Goal: Transaction & Acquisition: Purchase product/service

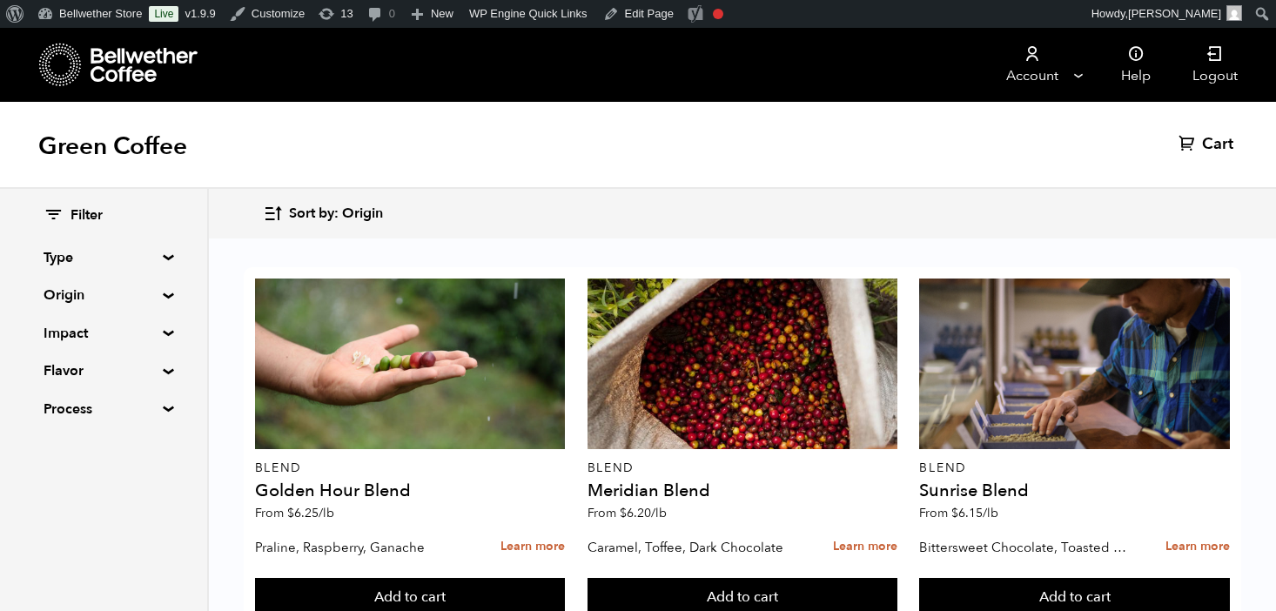
scroll to position [1459, 0]
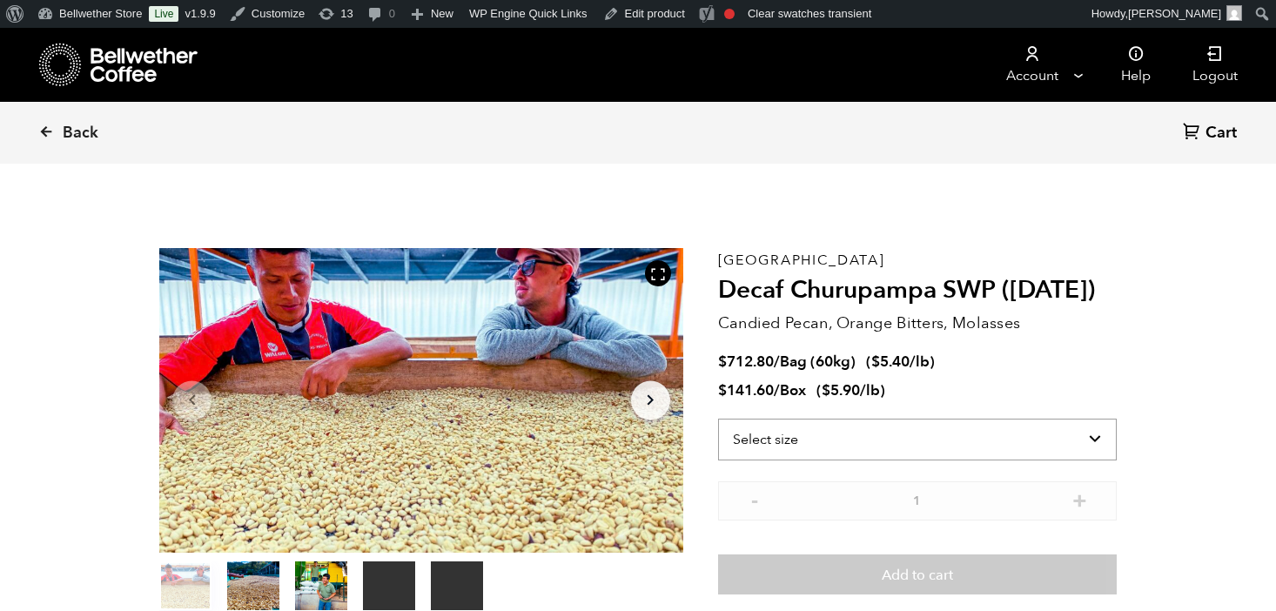
click at [882, 435] on select "Select size Bag (60kg) (132 lbs) Box (24 lbs)" at bounding box center [917, 440] width 399 height 42
click at [718, 419] on select "Select size Bag (60kg) (132 lbs) Box (24 lbs)" at bounding box center [917, 440] width 399 height 42
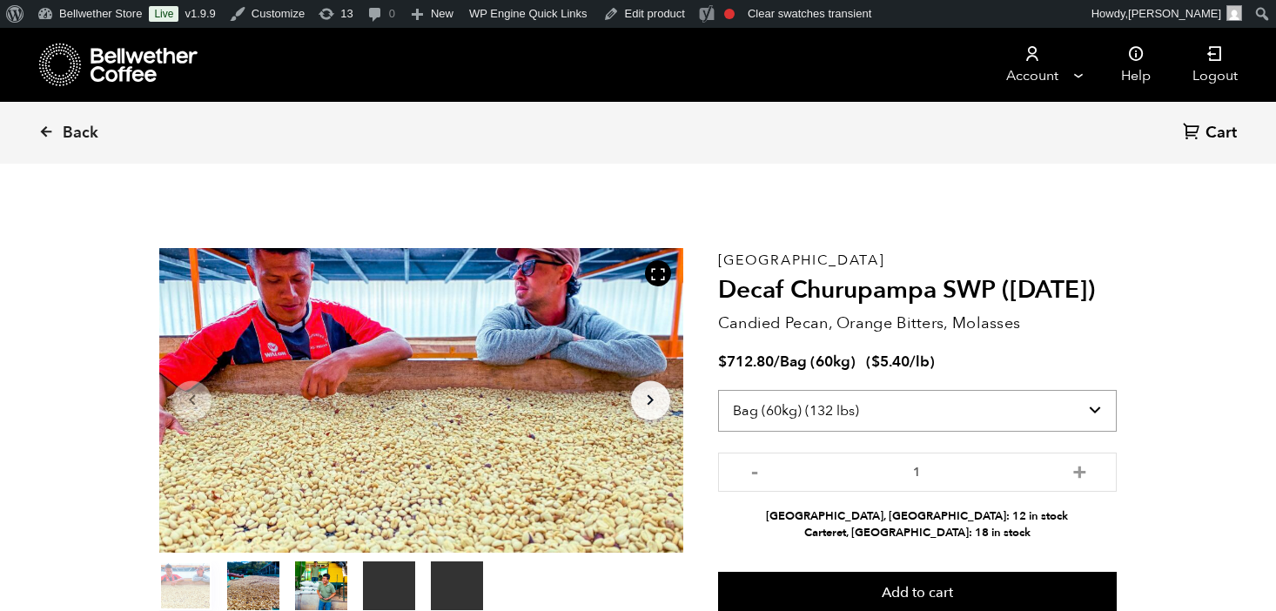
click at [929, 419] on select "Select size Bag (60kg) (132 lbs) Box (24 lbs)" at bounding box center [917, 411] width 399 height 42
select select "box"
click at [718, 390] on select "Select size Bag (60kg) (132 lbs) Box (24 lbs)" at bounding box center [917, 411] width 399 height 42
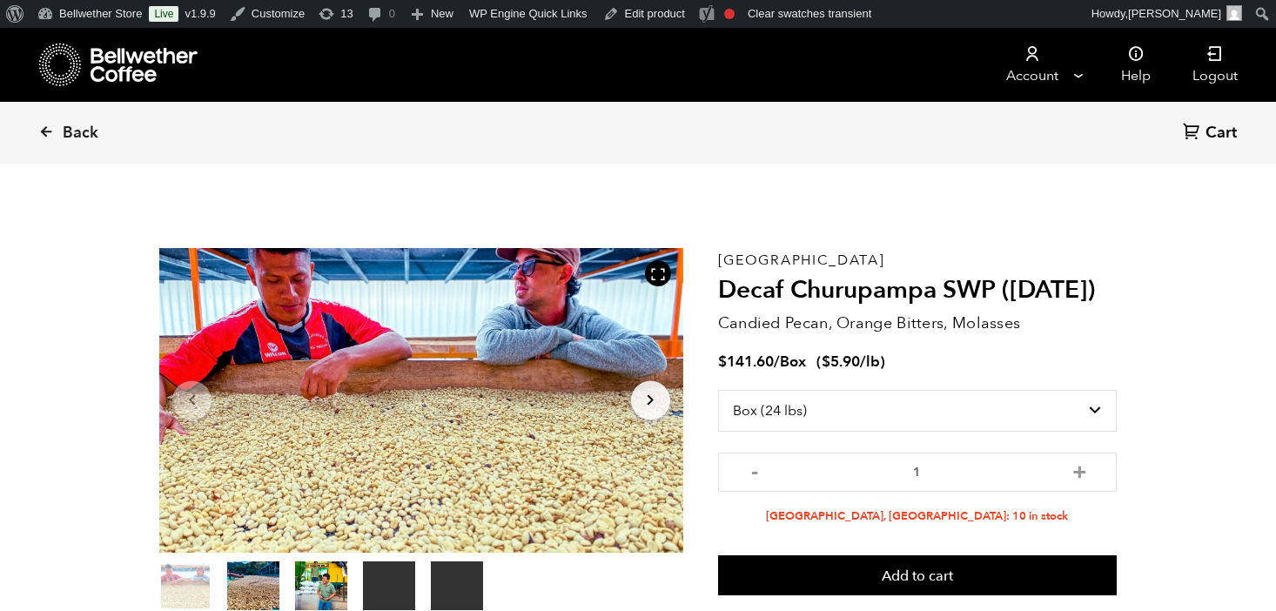
drag, startPoint x: 983, startPoint y: 338, endPoint x: 962, endPoint y: 344, distance: 21.8
click at [983, 338] on div "Peru Decaf Churupampa SWP (DEC 24) Candied Pecan, Orange Bitters, Molasses $ 14…" at bounding box center [917, 431] width 399 height 366
click at [44, 134] on icon at bounding box center [46, 132] width 16 height 16
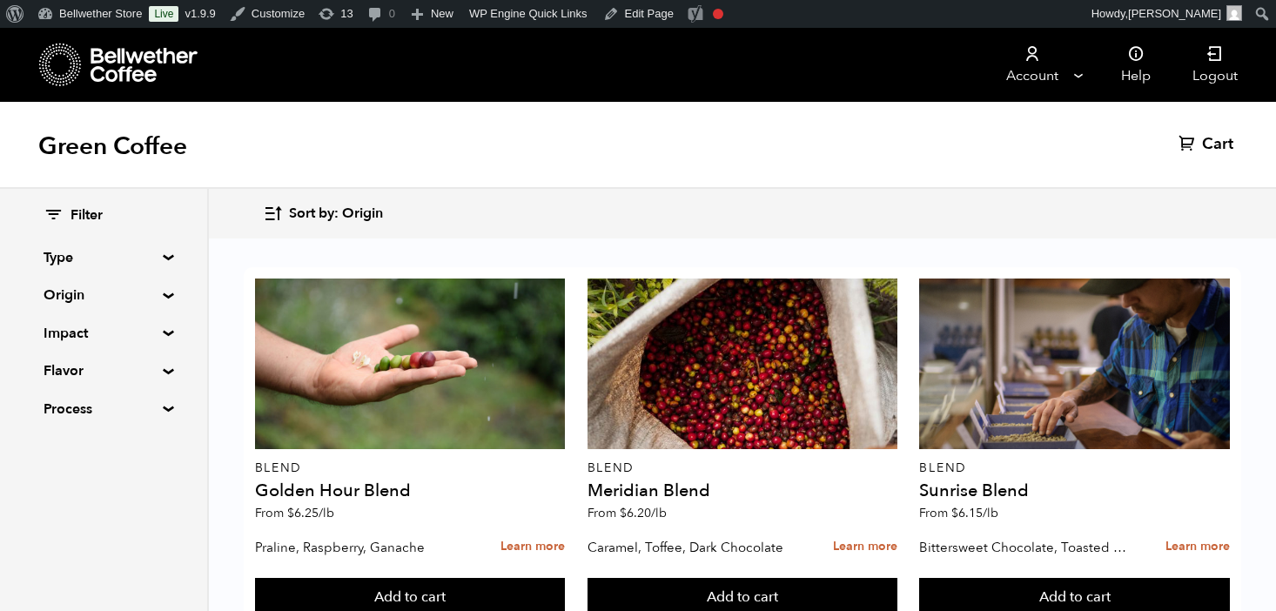
scroll to position [791, 0]
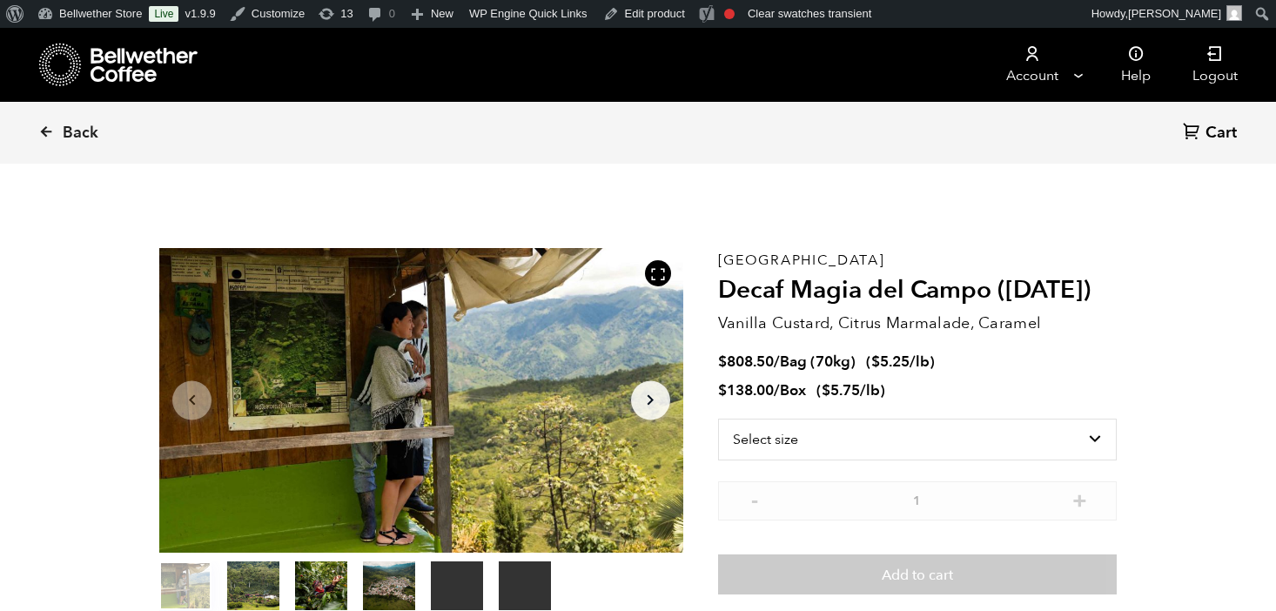
scroll to position [757, 927]
click at [799, 444] on select "Select size Bag (70kg) (154 lbs) Box (24 lbs)" at bounding box center [917, 440] width 399 height 42
click at [718, 419] on select "Select size Bag (70kg) (154 lbs) Box (24 lbs)" at bounding box center [917, 440] width 399 height 42
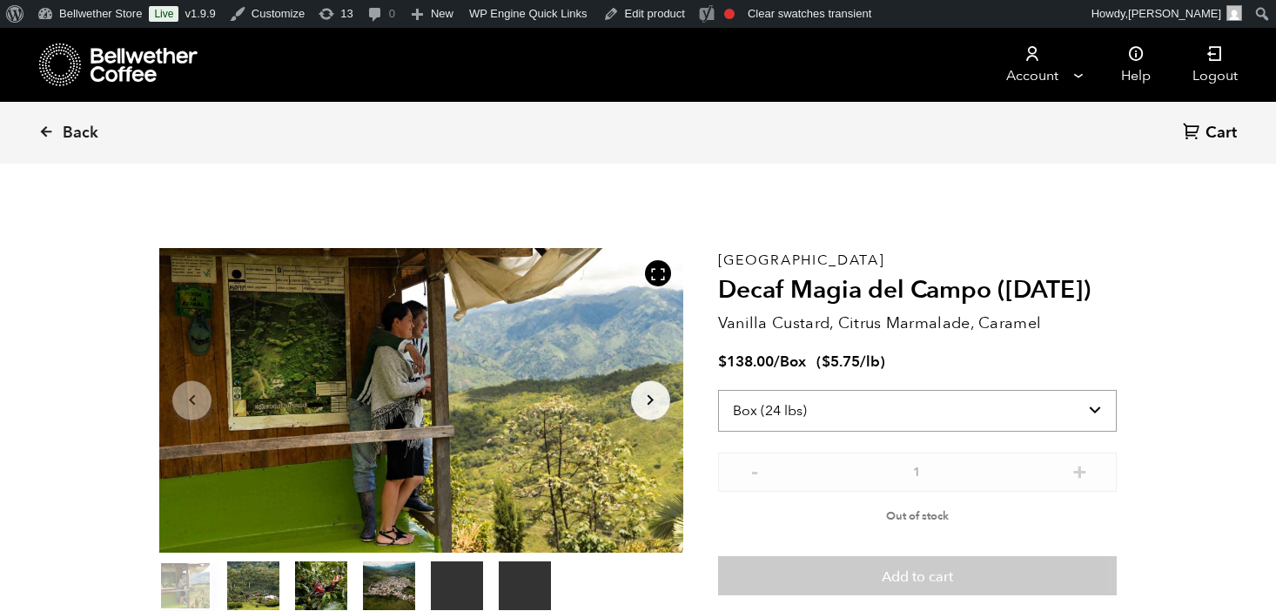
click at [885, 402] on select "Select size Bag (70kg) (154 lbs) Box (24 lbs)" at bounding box center [917, 411] width 399 height 42
select select "bag"
click at [718, 390] on select "Select size Bag (70kg) (154 lbs) Box (24 lbs)" at bounding box center [917, 411] width 399 height 42
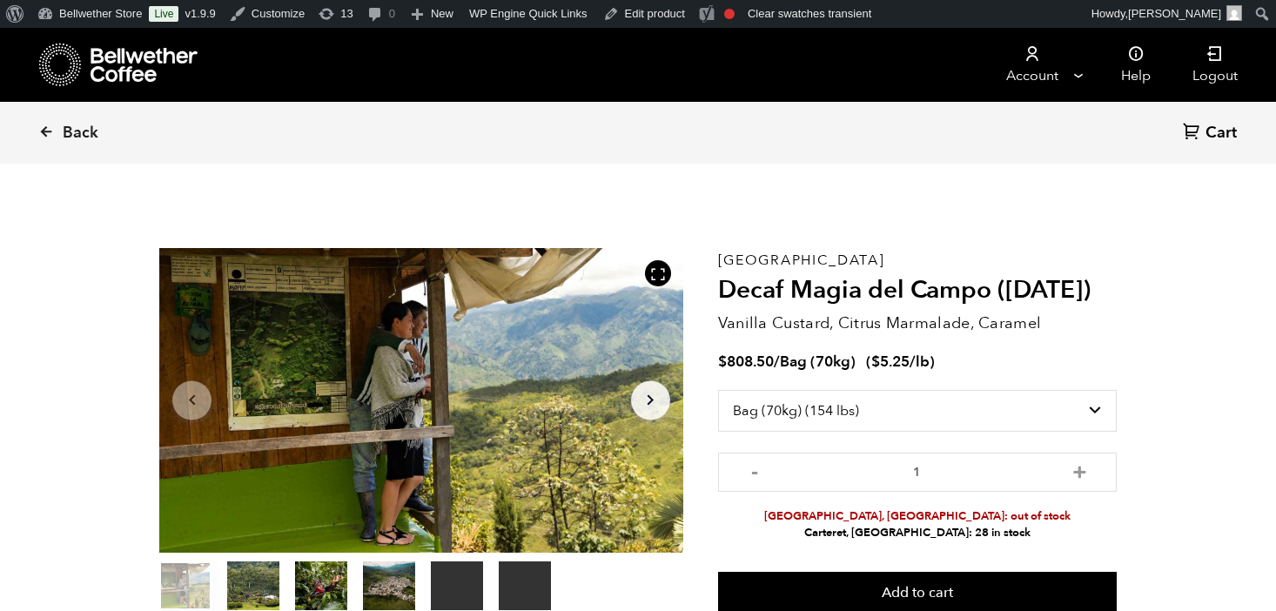
click at [81, 127] on span "Back" at bounding box center [81, 133] width 36 height 21
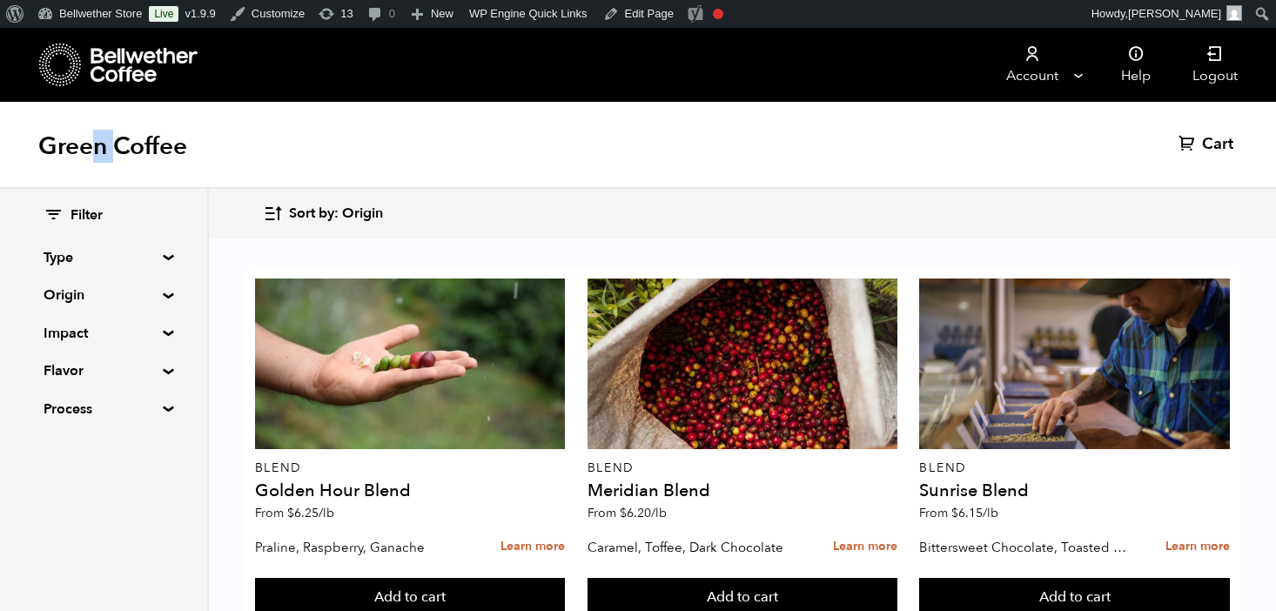
drag, startPoint x: 0, startPoint y: 0, endPoint x: 116, endPoint y: 131, distance: 174.5
click at [116, 131] on h1 "Green Coffee" at bounding box center [112, 146] width 149 height 31
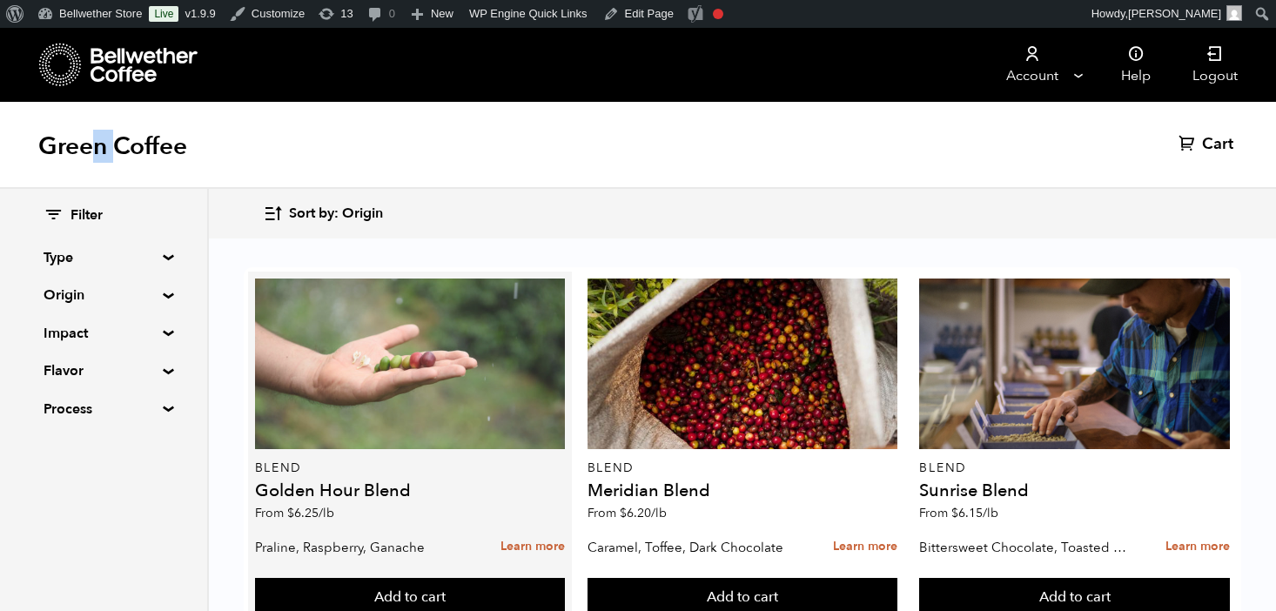
scroll to position [863, 0]
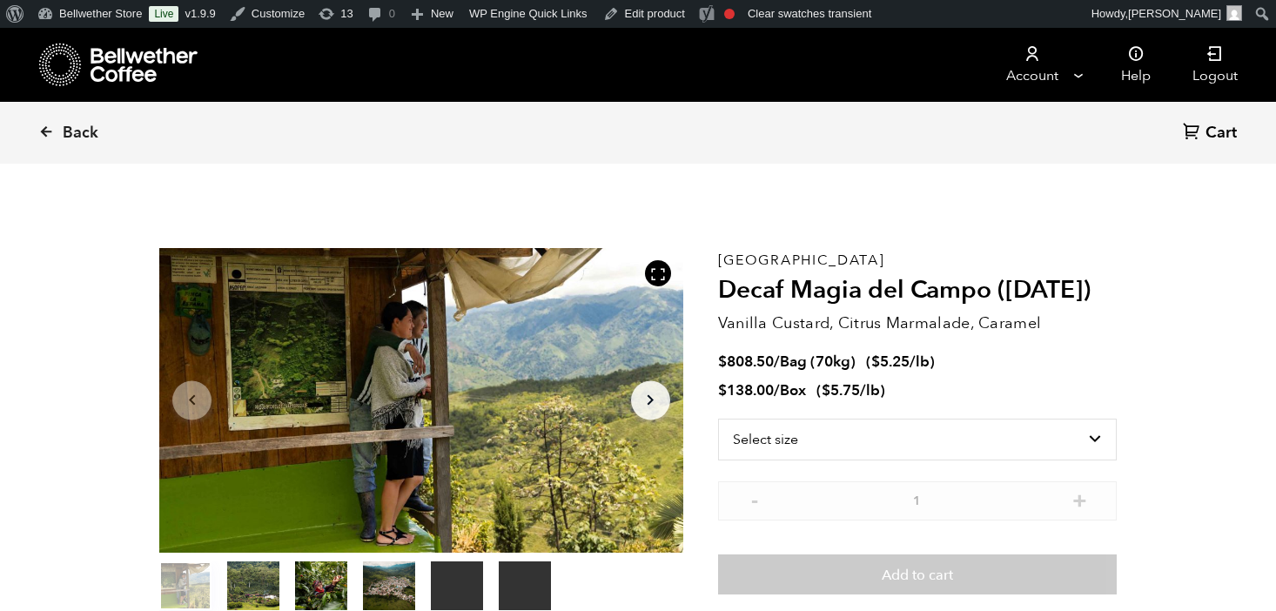
scroll to position [757, 927]
click at [801, 422] on select "Select size Bag (70kg) (154 lbs) Box (24 lbs)" at bounding box center [917, 440] width 399 height 42
select select "bag"
click at [718, 419] on select "Select size Bag (70kg) (154 lbs) Box (24 lbs)" at bounding box center [917, 440] width 399 height 42
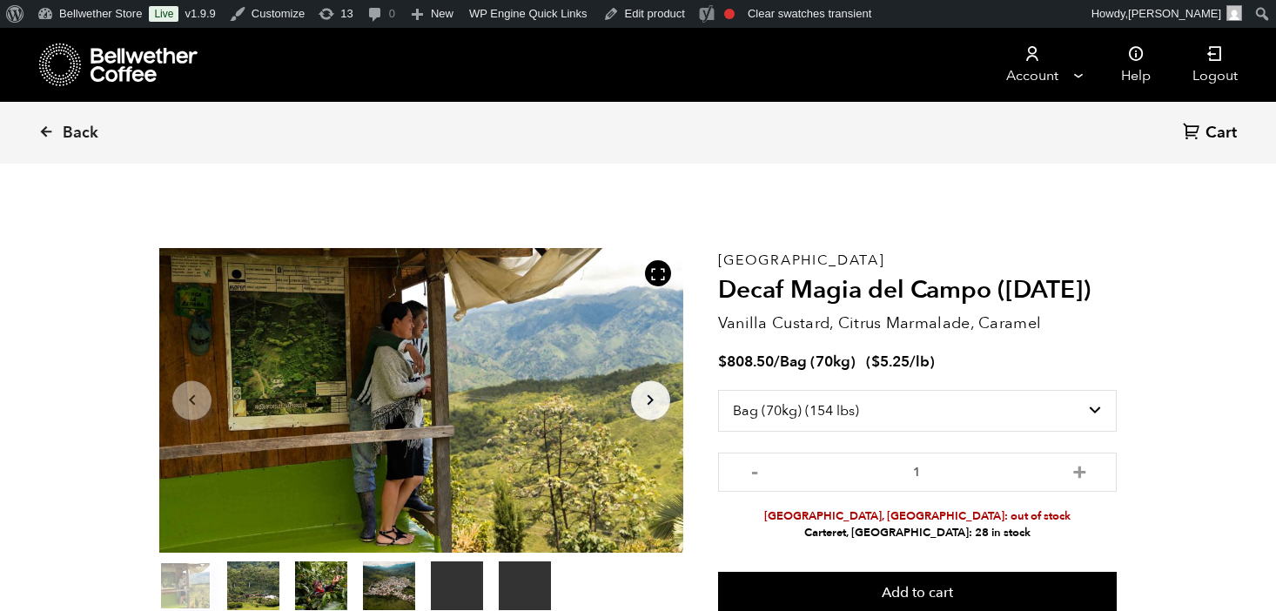
click at [735, 525] on li "Carteret, [GEOGRAPHIC_DATA]: 28 in stock" at bounding box center [917, 533] width 399 height 17
click at [792, 411] on select "Select size Bag (70kg) (154 lbs) Box (24 lbs)" at bounding box center [917, 411] width 399 height 42
click at [718, 390] on select "Select size Bag (70kg) (154 lbs) Box (24 lbs)" at bounding box center [917, 411] width 399 height 42
click at [753, 513] on li "[GEOGRAPHIC_DATA], [GEOGRAPHIC_DATA]: out of stock" at bounding box center [917, 516] width 399 height 17
click at [64, 138] on span "Back" at bounding box center [81, 133] width 36 height 21
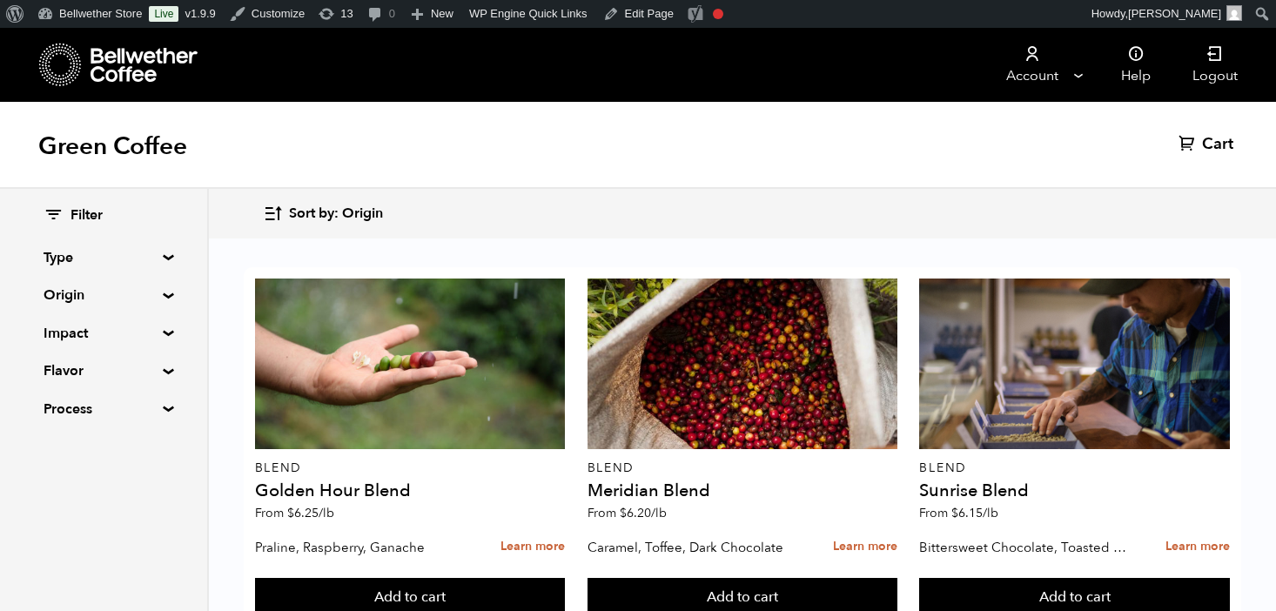
scroll to position [1448, 0]
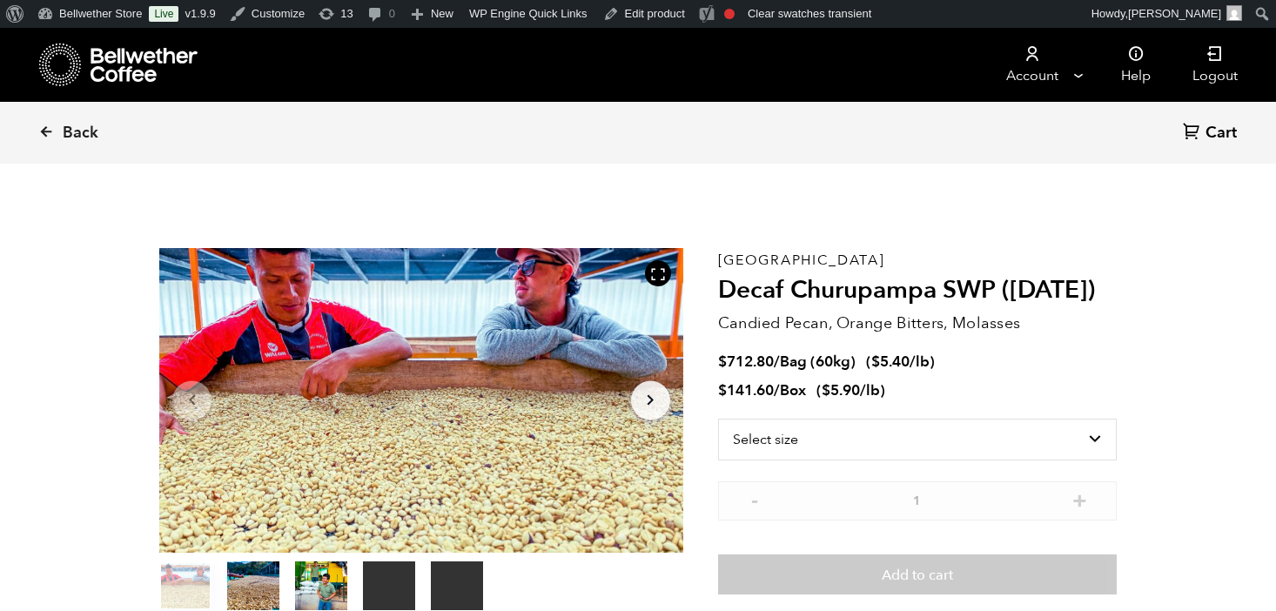
scroll to position [757, 927]
click at [929, 414] on div "Peru Decaf Churupampa SWP (DEC 24) Candied Pecan, Orange Bitters, Molasses $ 71…" at bounding box center [917, 431] width 399 height 366
click at [915, 430] on select "Select size Bag (60kg) (132 lbs) Box (24 lbs)" at bounding box center [917, 440] width 399 height 42
select select "bag-3"
click at [718, 419] on select "Select size Bag (60kg) (132 lbs) Box (24 lbs)" at bounding box center [917, 440] width 399 height 42
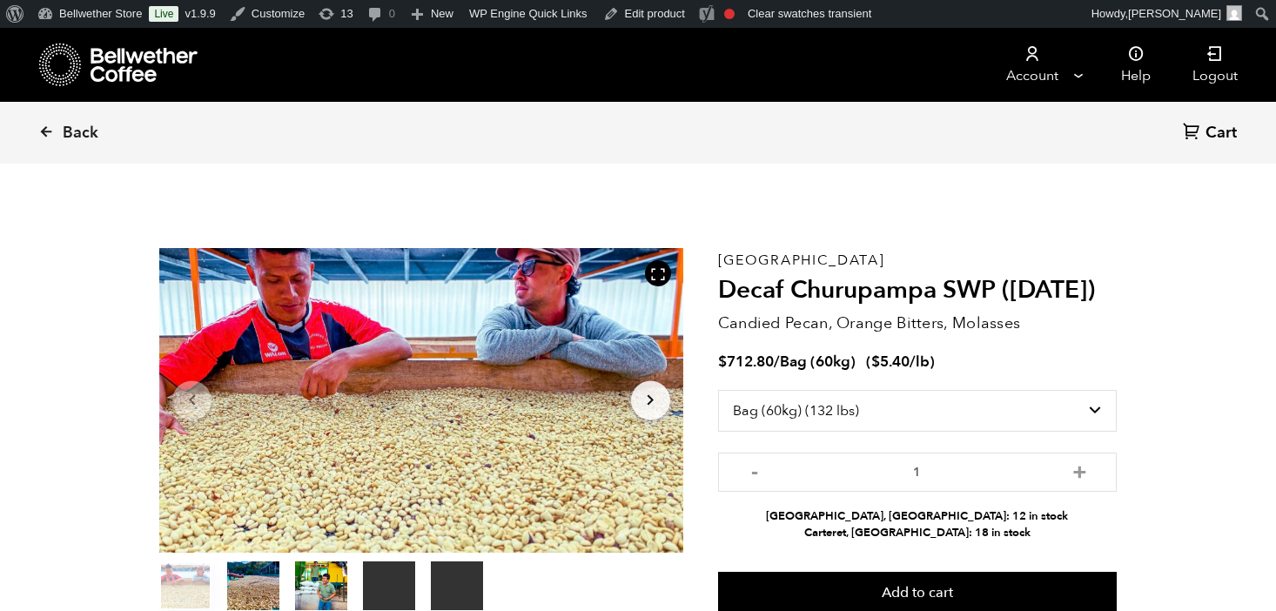
click at [945, 382] on div "Peru Decaf Churupampa SWP (DEC 24) Candied Pecan, Orange Bitters, Molasses $ 71…" at bounding box center [917, 431] width 399 height 366
click at [946, 363] on div "$ 712.80 / Bag (60kg) ( $ 5.40 /lb )" at bounding box center [917, 362] width 399 height 20
click at [849, 263] on div "Peru Decaf Churupampa SWP (DEC 24) Candied Pecan, Orange Bitters, Molasses $ 71…" at bounding box center [917, 431] width 399 height 366
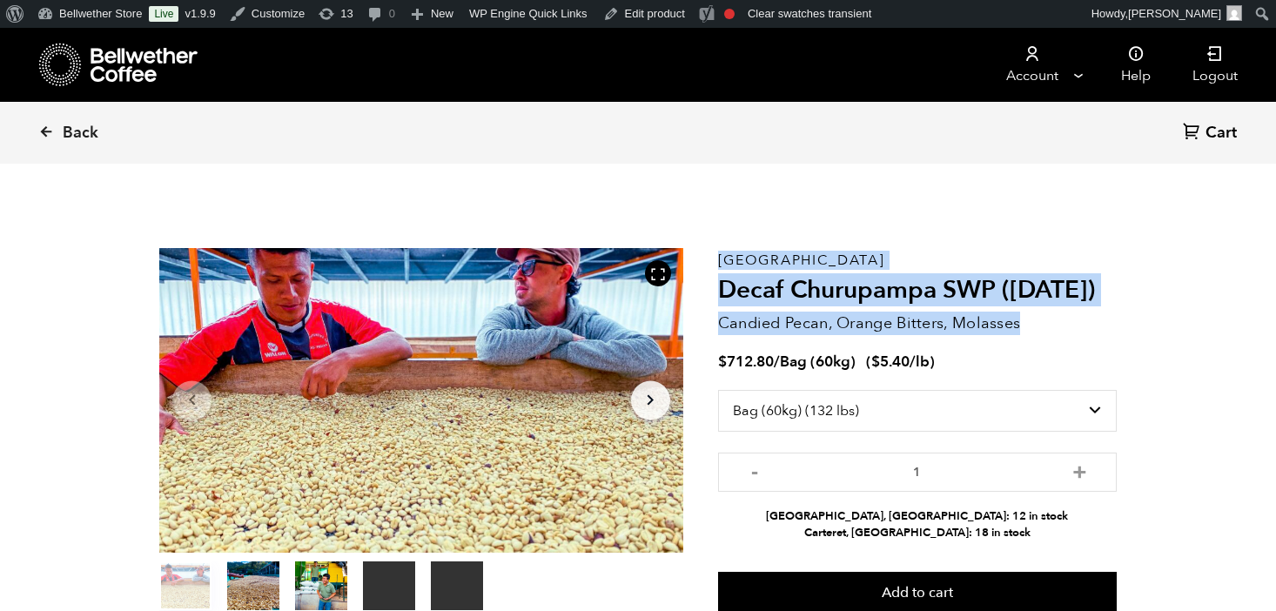
drag, startPoint x: 716, startPoint y: 261, endPoint x: 1063, endPoint y: 328, distance: 352.8
click at [1063, 328] on section "Your browser does not support the video tag. Your browser does not support the …" at bounding box center [638, 430] width 1044 height 479
click at [1063, 328] on p "Candied Pecan, Orange Bitters, Molasses" at bounding box center [917, 323] width 399 height 23
drag, startPoint x: 1063, startPoint y: 328, endPoint x: 713, endPoint y: 254, distance: 357.6
click at [713, 254] on section "Your browser does not support the video tag. Your browser does not support the …" at bounding box center [638, 430] width 1044 height 479
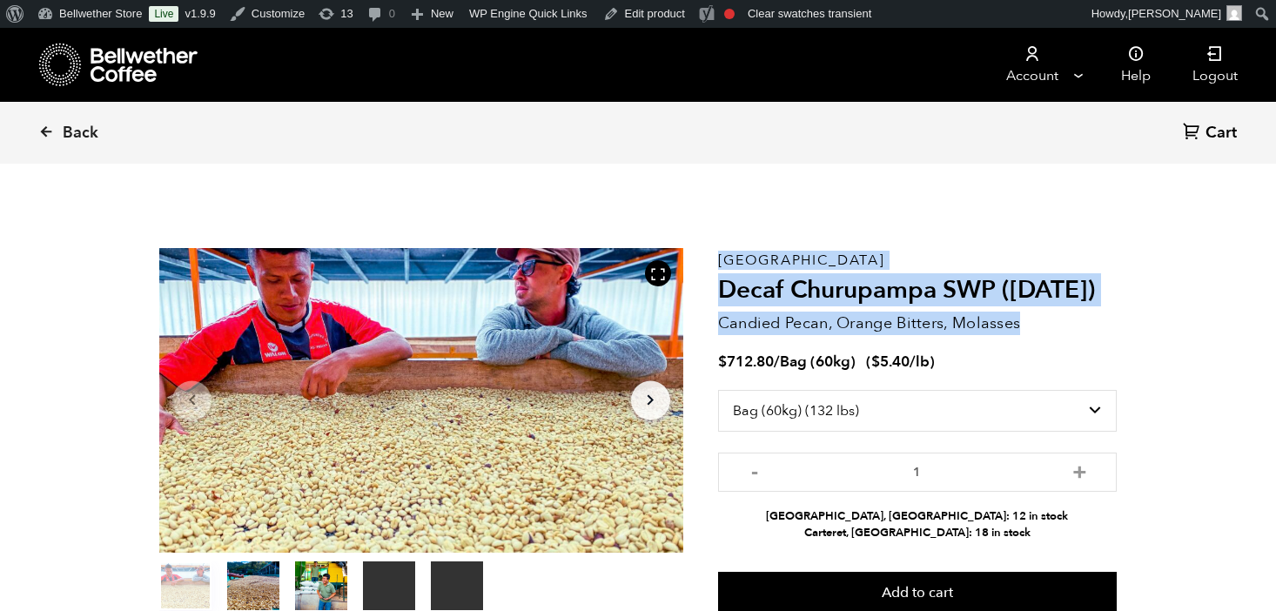
click at [713, 254] on div "Your browser does not support the video tag. Your browser does not support the …" at bounding box center [438, 431] width 559 height 366
drag, startPoint x: 720, startPoint y: 258, endPoint x: 1058, endPoint y: 330, distance: 346.2
click at [1058, 330] on div "Peru Decaf Churupampa SWP (DEC 24) Candied Pecan, Orange Bitters, Molasses $ 71…" at bounding box center [917, 431] width 399 height 366
click at [1058, 330] on p "Candied Pecan, Orange Bitters, Molasses" at bounding box center [917, 323] width 399 height 23
drag, startPoint x: 1050, startPoint y: 329, endPoint x: 719, endPoint y: 253, distance: 339.3
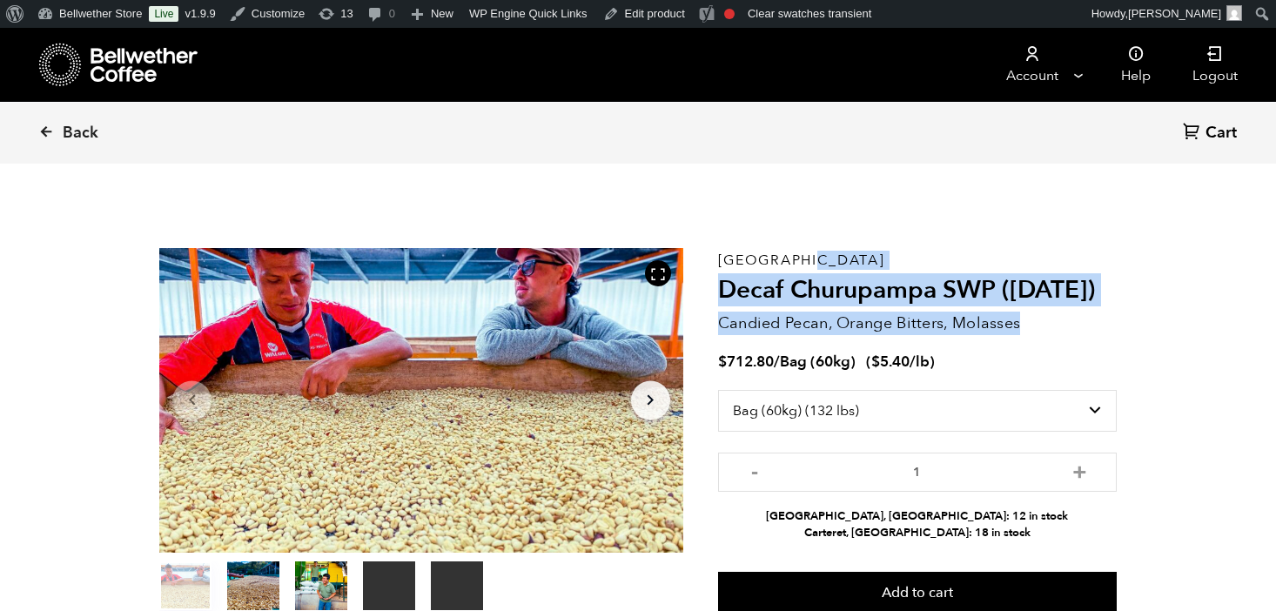
click at [719, 253] on div "Peru Decaf Churupampa SWP (DEC 24) Candied Pecan, Orange Bitters, Molasses $ 71…" at bounding box center [917, 431] width 399 height 366
click at [719, 260] on p "[GEOGRAPHIC_DATA]" at bounding box center [917, 260] width 399 height 0
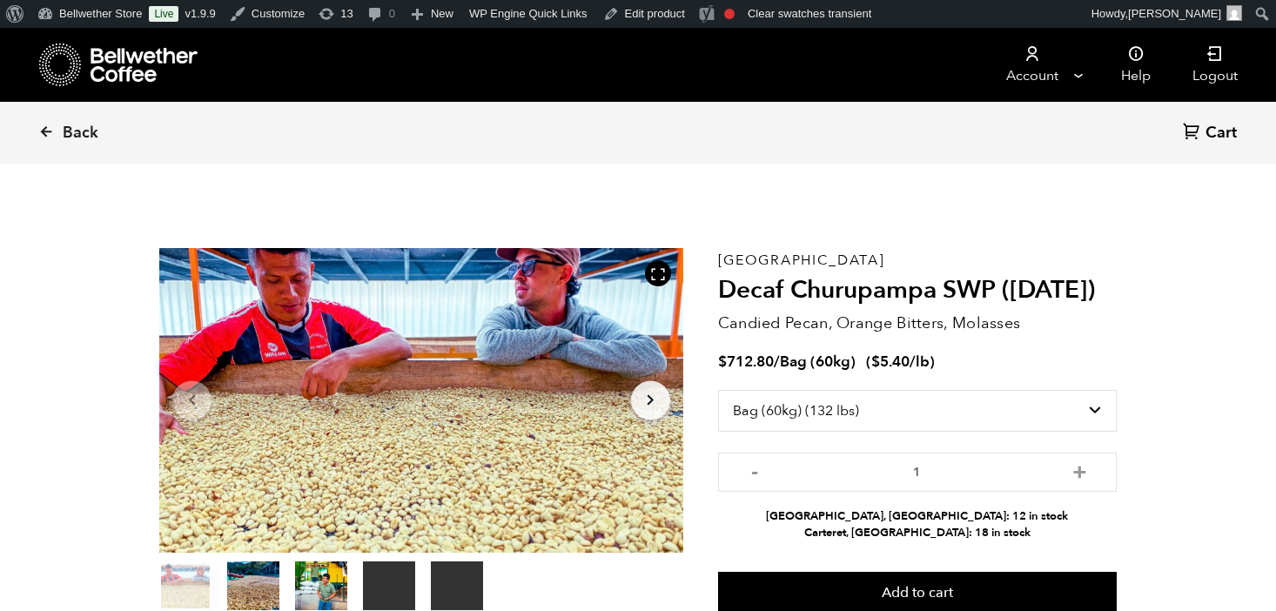
click at [1028, 332] on p "Candied Pecan, Orange Bitters, Molasses" at bounding box center [917, 323] width 399 height 23
click at [890, 332] on p "Candied Pecan, Orange Bitters, Molasses" at bounding box center [917, 323] width 399 height 23
click at [772, 330] on p "Candied Pecan, Orange Bitters, Molasses" at bounding box center [917, 323] width 399 height 23
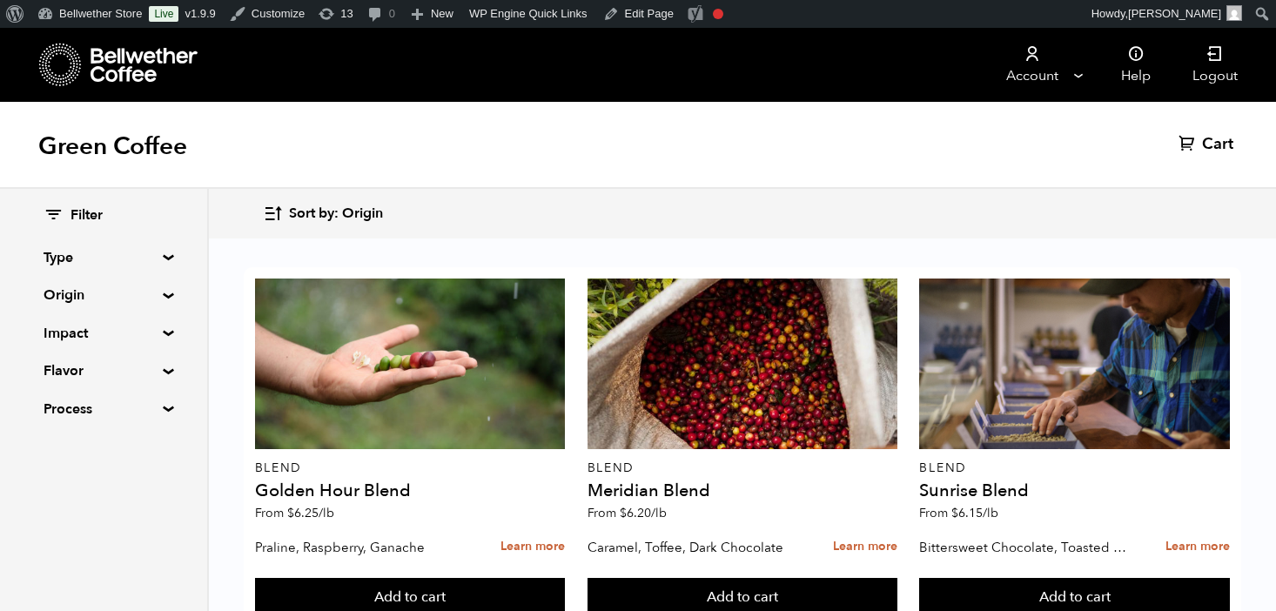
scroll to position [1514, 0]
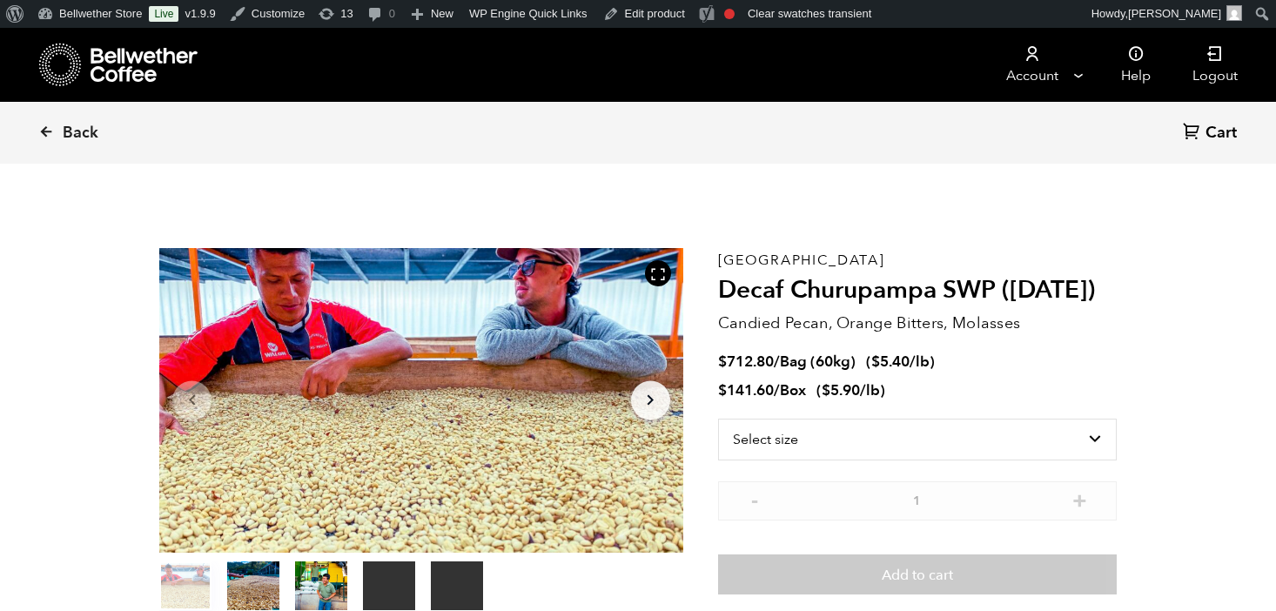
scroll to position [757, 927]
